Goal: Check status: Check status

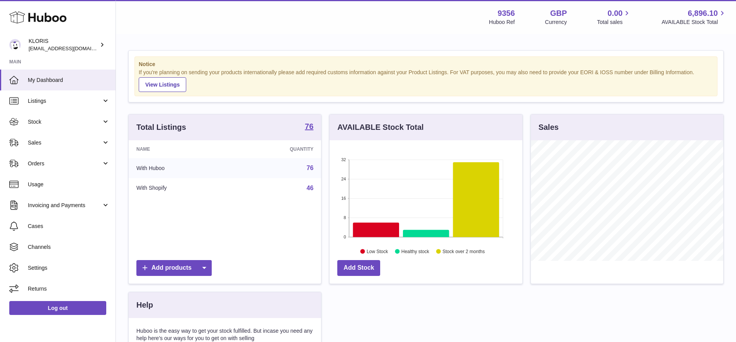
scroll to position [120, 193]
click at [37, 120] on span "Stock" at bounding box center [65, 121] width 74 height 7
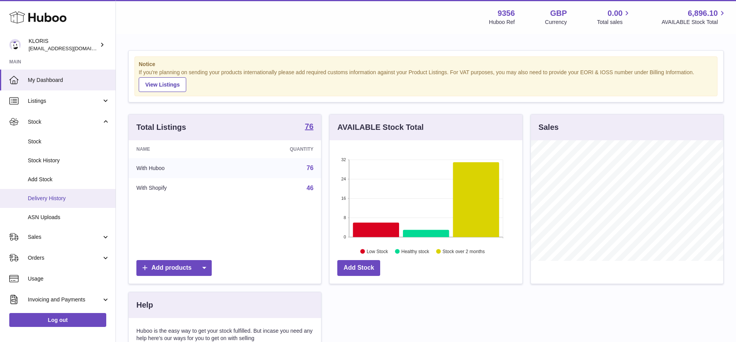
click at [53, 195] on span "Delivery History" at bounding box center [69, 198] width 82 height 7
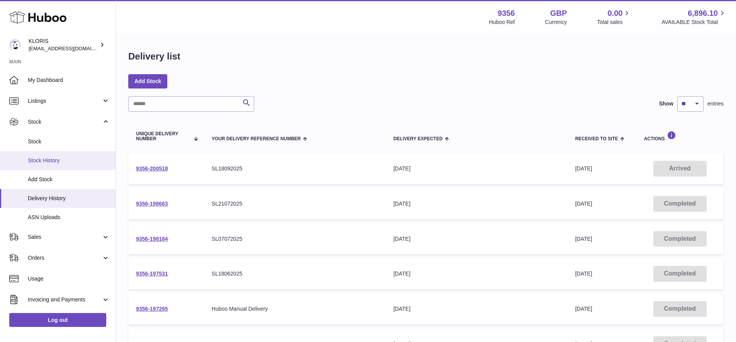
click at [46, 157] on span "Stock History" at bounding box center [69, 160] width 82 height 7
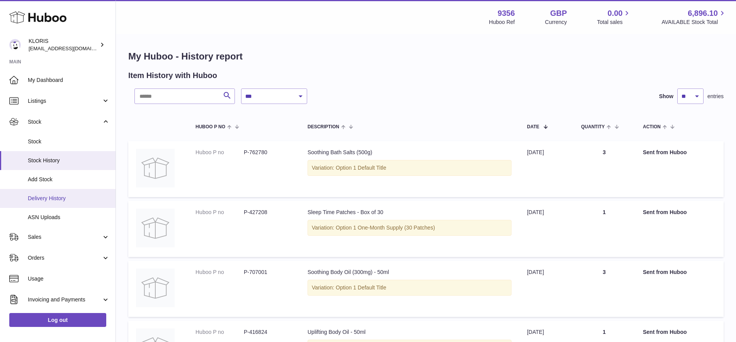
click at [37, 196] on span "Delivery History" at bounding box center [69, 198] width 82 height 7
